Goal: Information Seeking & Learning: Learn about a topic

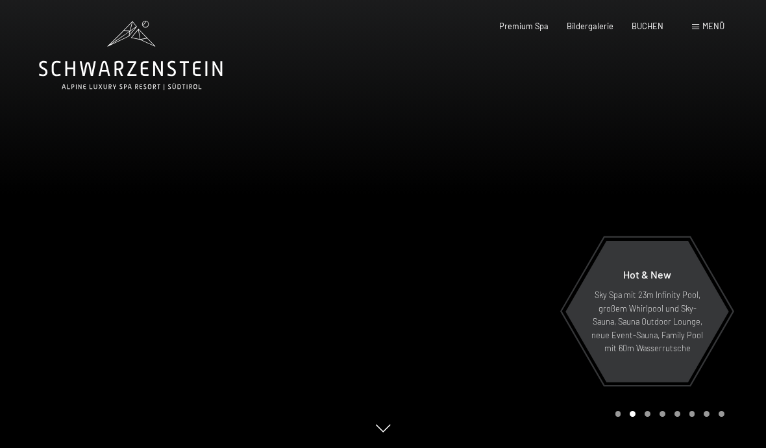
click at [710, 31] on div "Menü" at bounding box center [708, 27] width 32 height 12
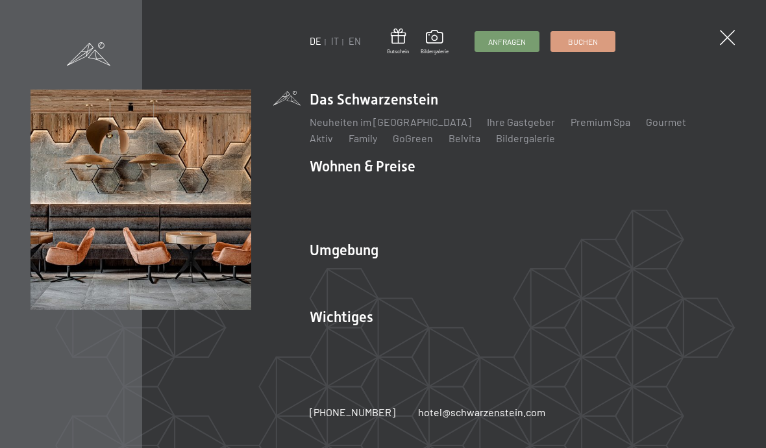
click at [355, 352] on div "Lage & Anreise Online bezahlen Webcam & Wetter Downloads" at bounding box center [523, 342] width 426 height 31
click at [355, 340] on link "Lage & Anreise" at bounding box center [344, 339] width 69 height 12
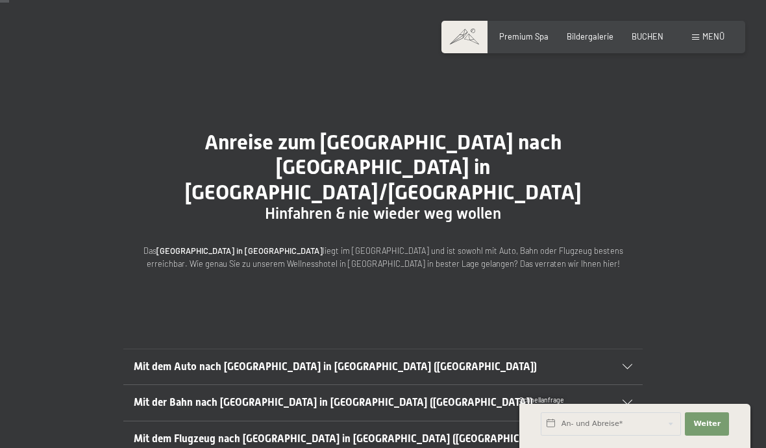
scroll to position [14, 0]
click at [155, 360] on span "Mit dem Auto nach Luttach in Südtirol (Italien)" at bounding box center [335, 366] width 403 height 12
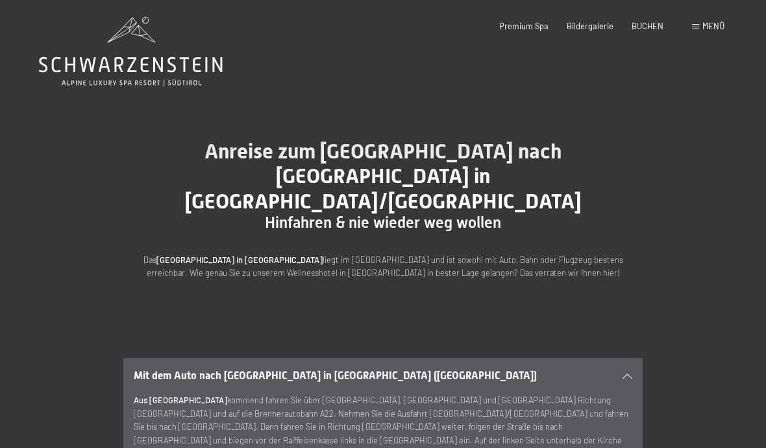
scroll to position [0, 0]
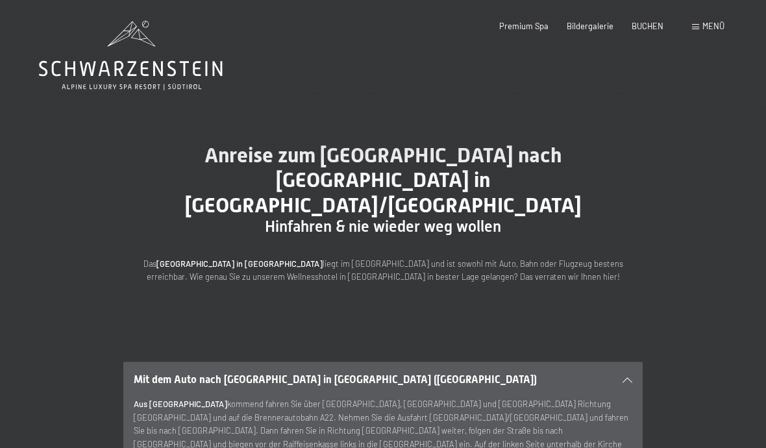
click at [61, 230] on div "Anreise zum Hotel Schwarzenstein nach Luttach in Südtirol/Italien Hinfahren & n…" at bounding box center [383, 213] width 766 height 219
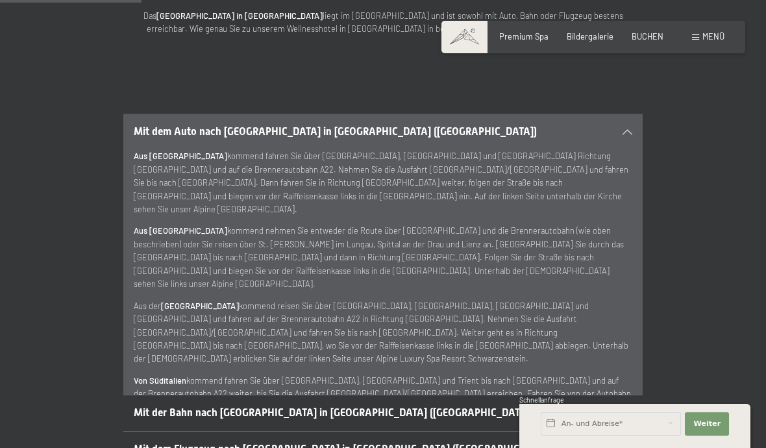
scroll to position [247, 0]
click at [718, 32] on span "Menü" at bounding box center [714, 36] width 22 height 10
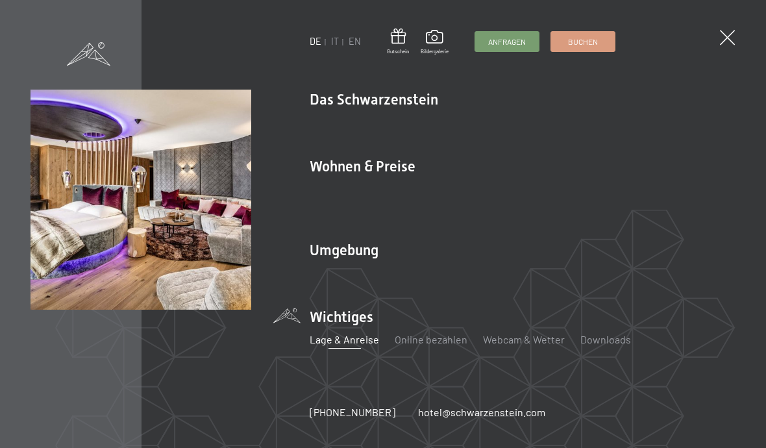
click at [610, 208] on link "AGBs - Info" at bounding box center [616, 205] width 50 height 12
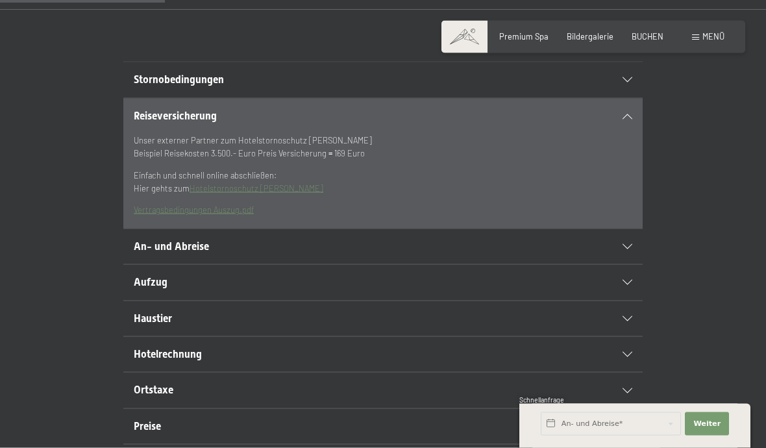
scroll to position [266, 0]
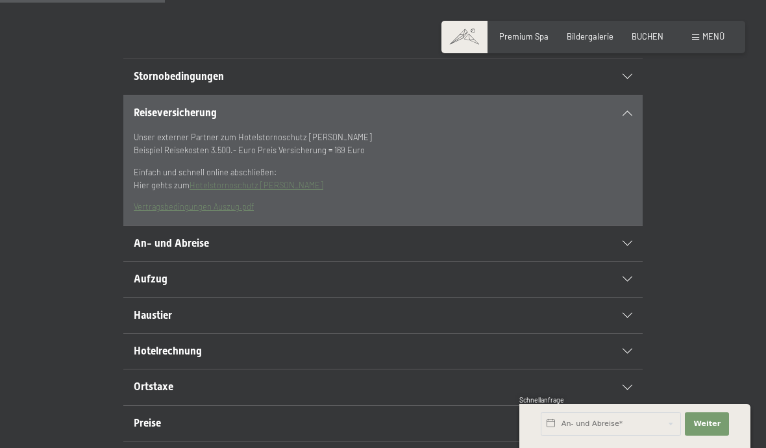
click at [155, 321] on span "Haustier" at bounding box center [153, 315] width 38 height 12
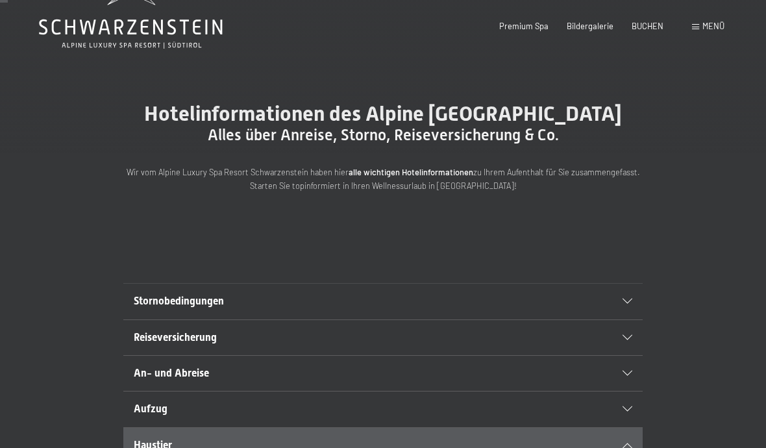
scroll to position [0, 0]
